Goal: Transaction & Acquisition: Book appointment/travel/reservation

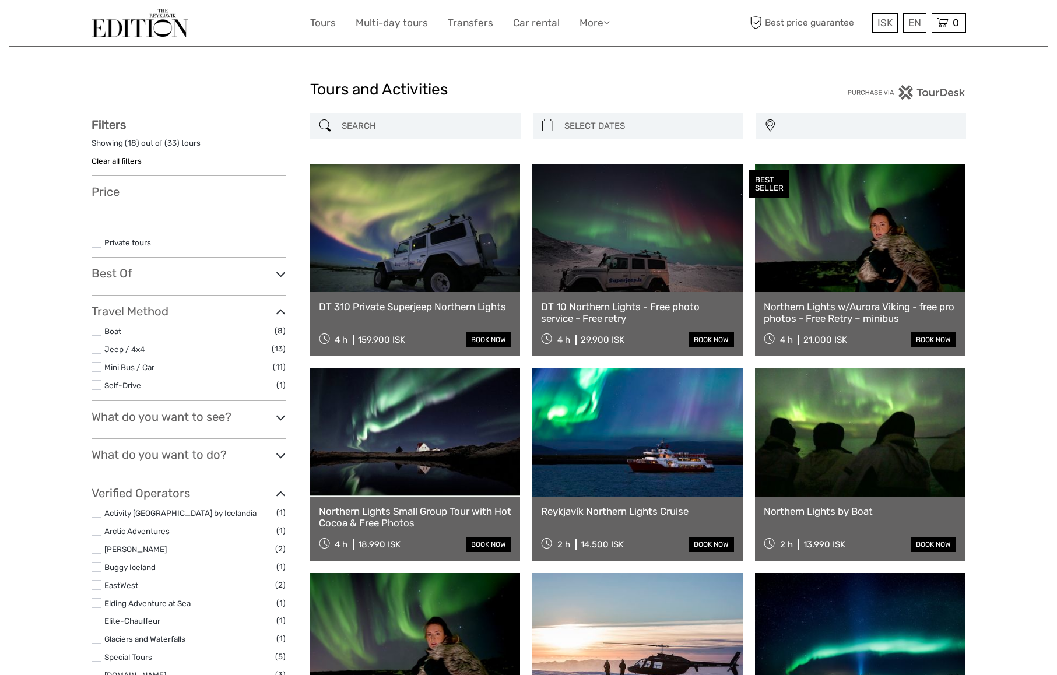
select select
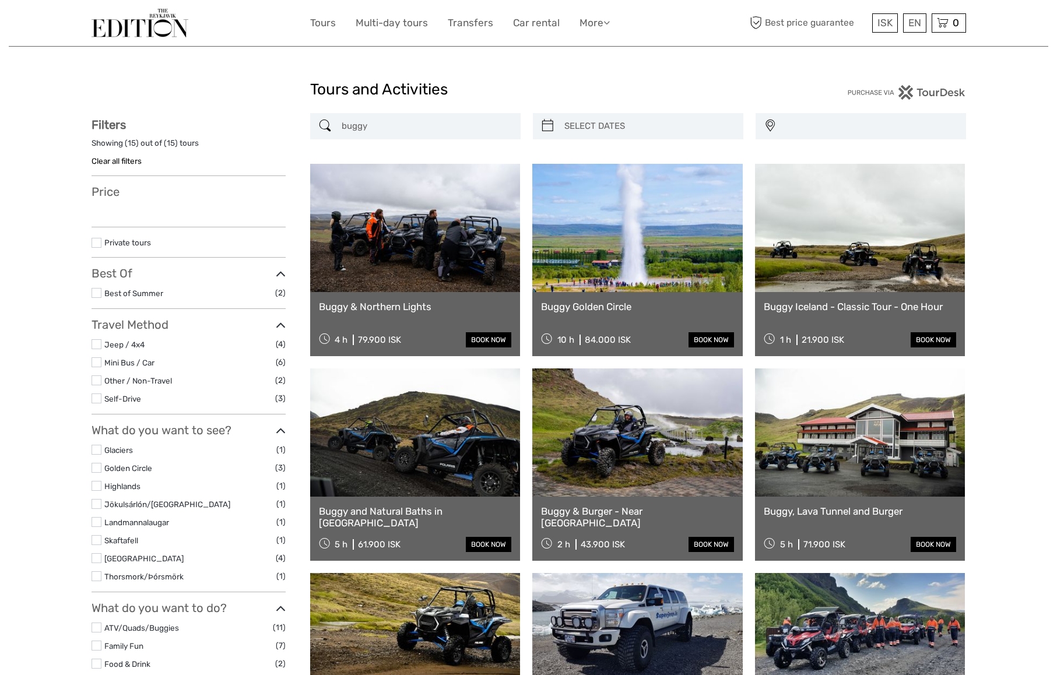
select select
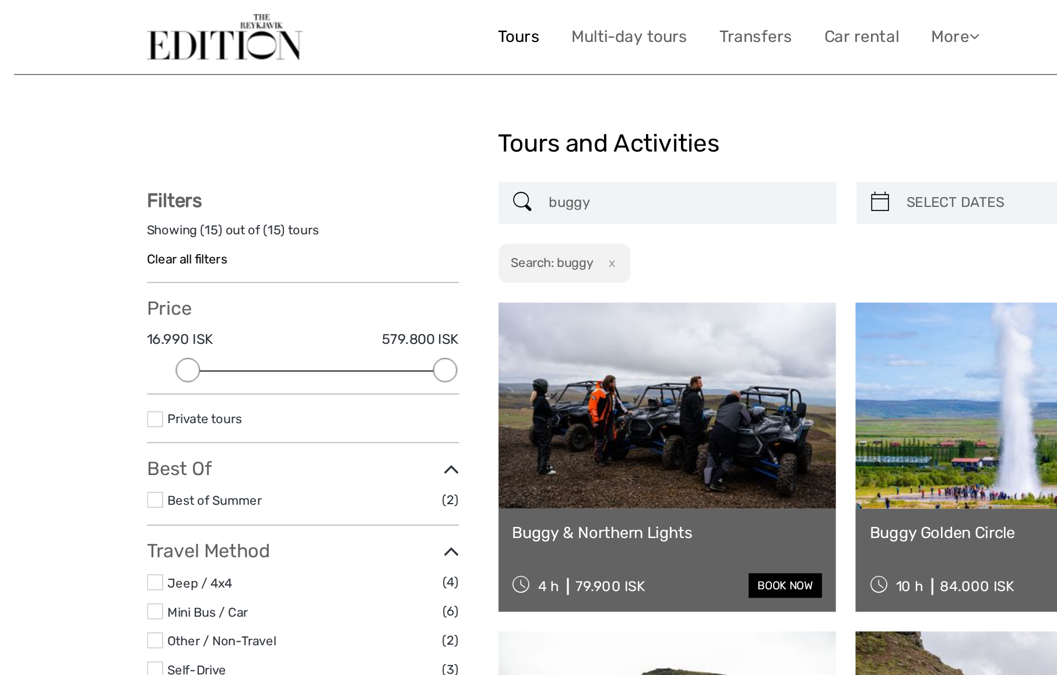
click at [326, 24] on link "Tours" at bounding box center [323, 23] width 26 height 17
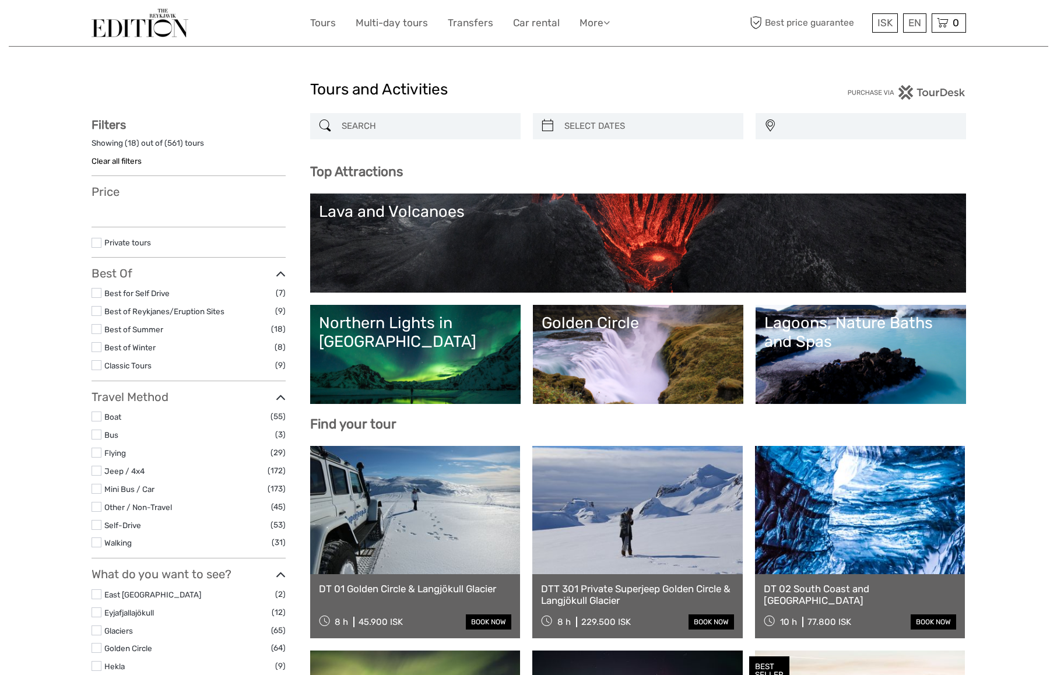
select select
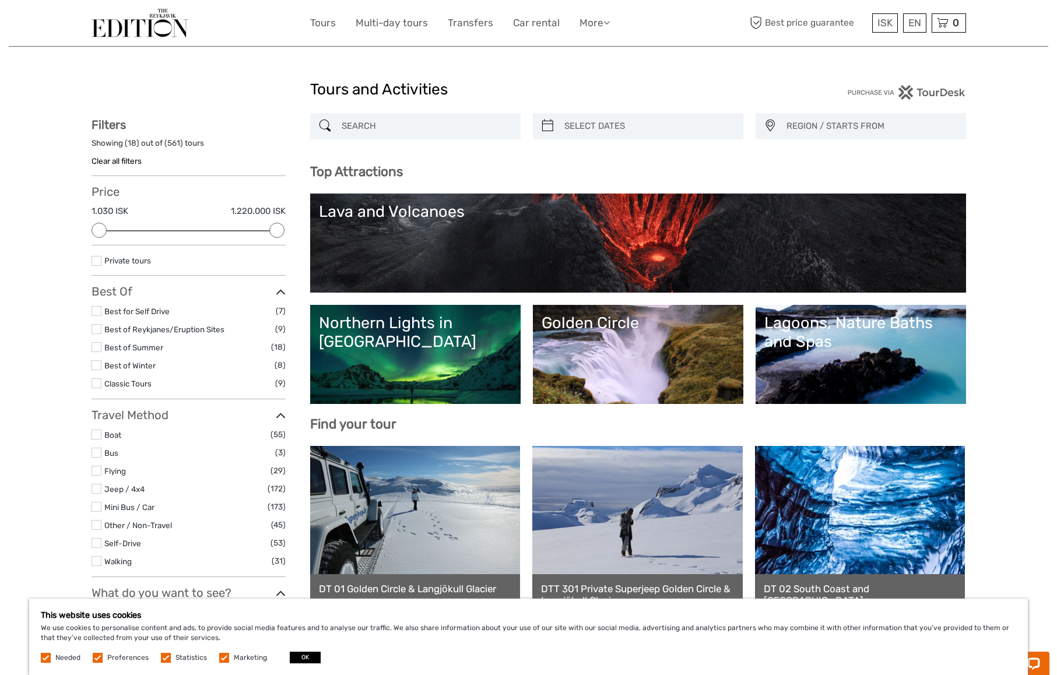
click at [638, 339] on link "Golden Circle" at bounding box center [638, 355] width 193 height 82
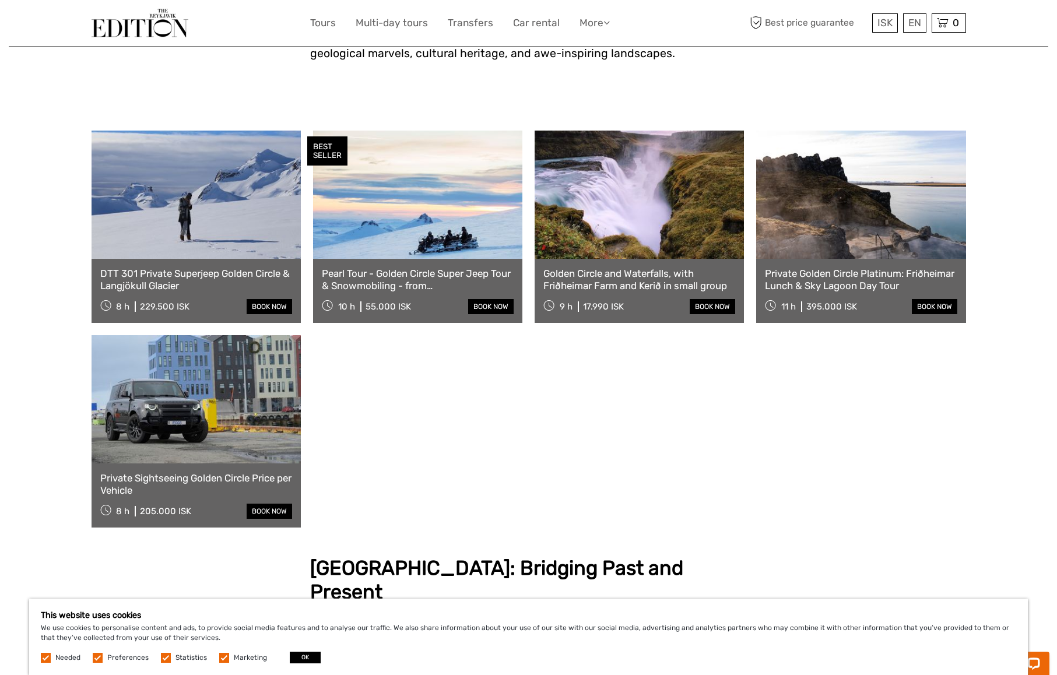
scroll to position [543, 0]
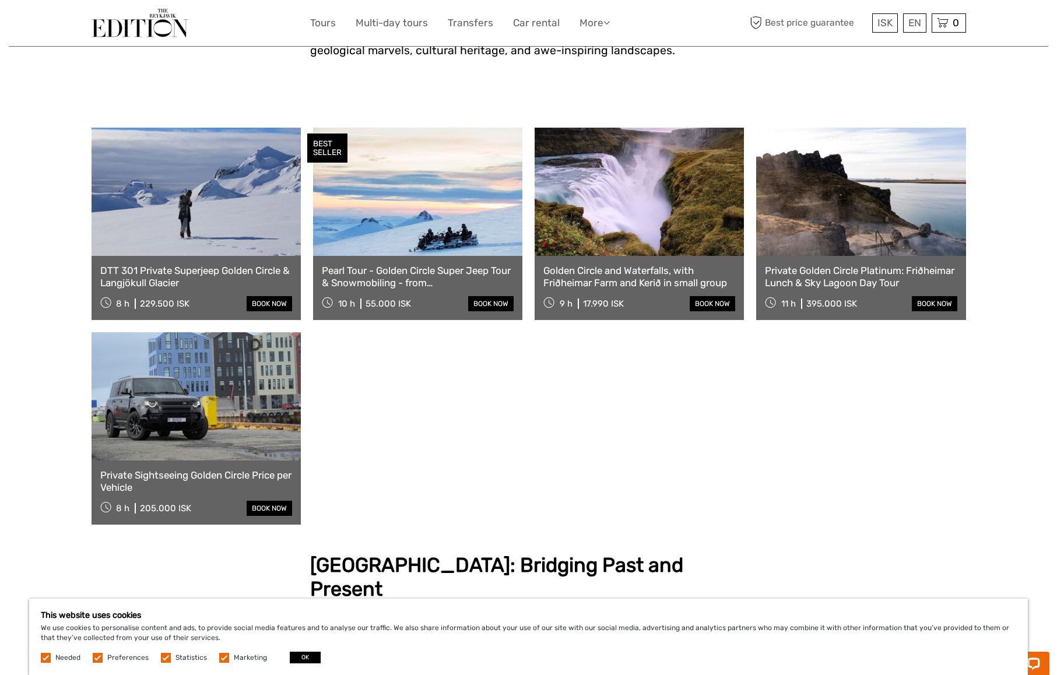
drag, startPoint x: 244, startPoint y: 425, endPoint x: 236, endPoint y: 416, distance: 12.0
click at [244, 425] on link at bounding box center [196, 396] width 209 height 128
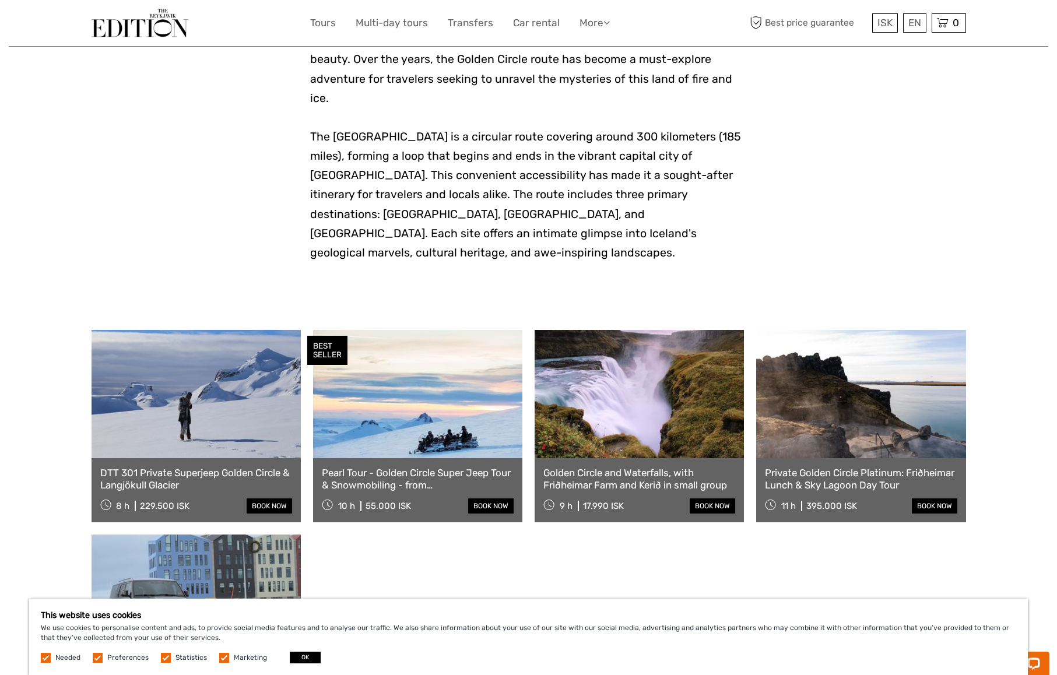
scroll to position [336, 0]
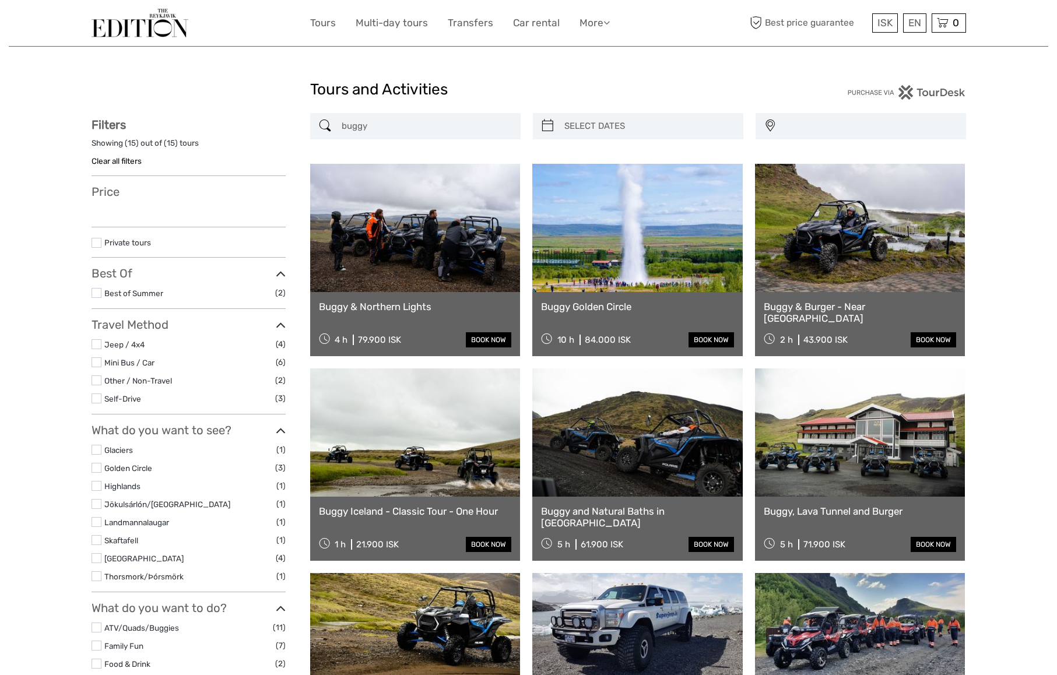
select select
